Goal: Find specific page/section: Find specific page/section

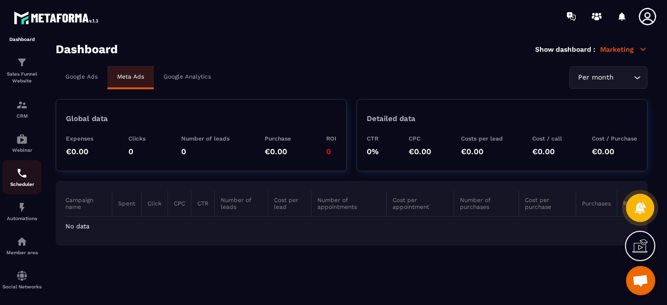
scroll to position [49, 0]
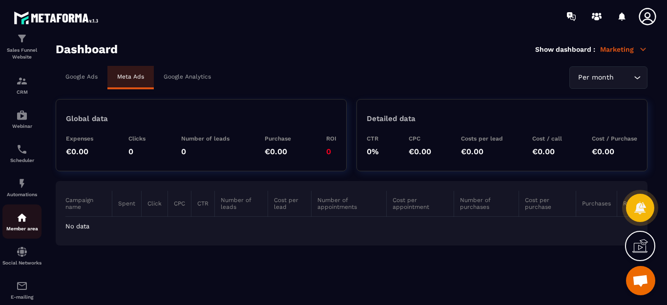
click at [27, 222] on img at bounding box center [22, 218] width 12 height 12
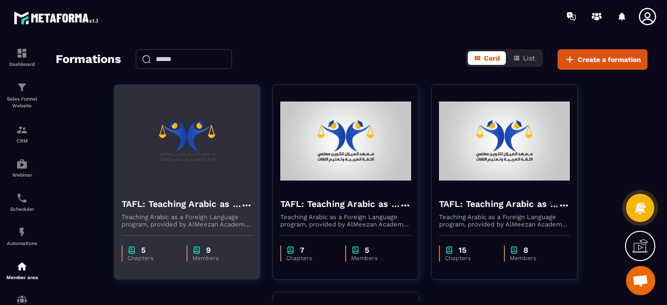
scroll to position [49, 0]
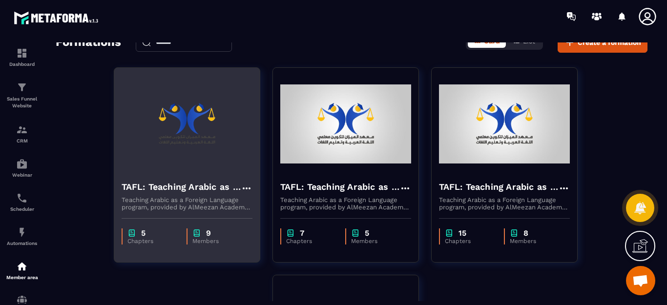
click at [188, 158] on img at bounding box center [186, 124] width 131 height 98
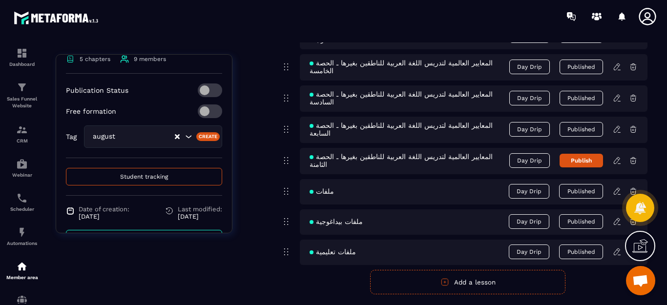
scroll to position [257, 0]
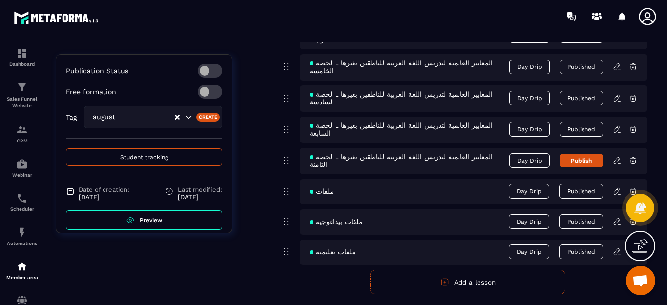
click at [143, 154] on span "Student tracking" at bounding box center [144, 157] width 48 height 7
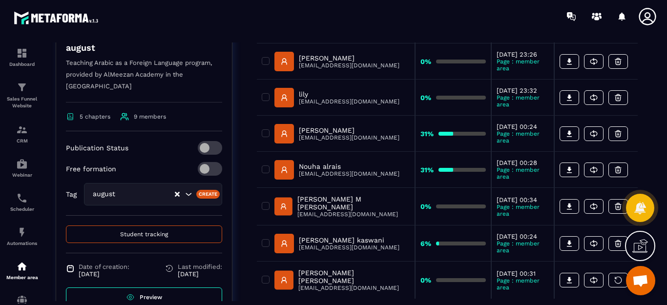
scroll to position [244, 0]
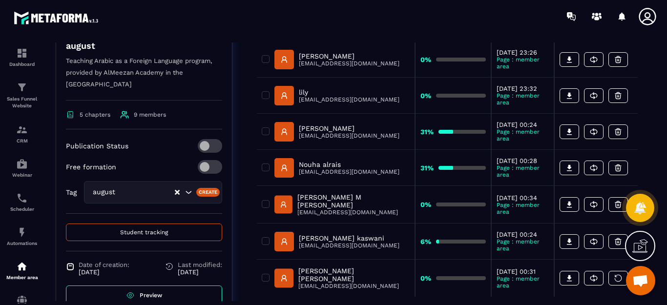
click at [139, 285] on link "Preview" at bounding box center [144, 295] width 156 height 20
